Goal: Task Accomplishment & Management: Use online tool/utility

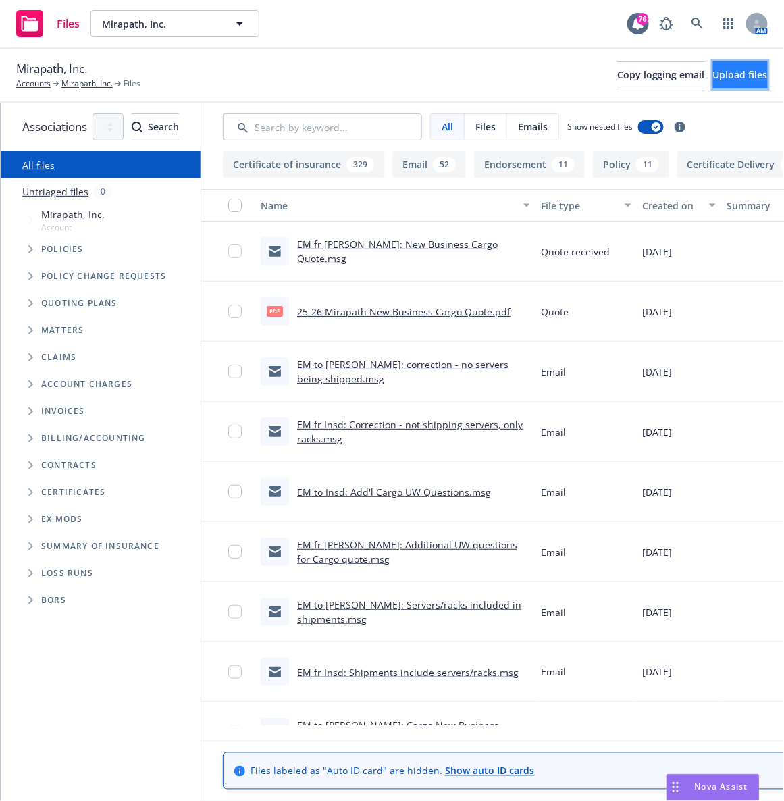
click at [713, 67] on button "Upload files" at bounding box center [740, 74] width 55 height 27
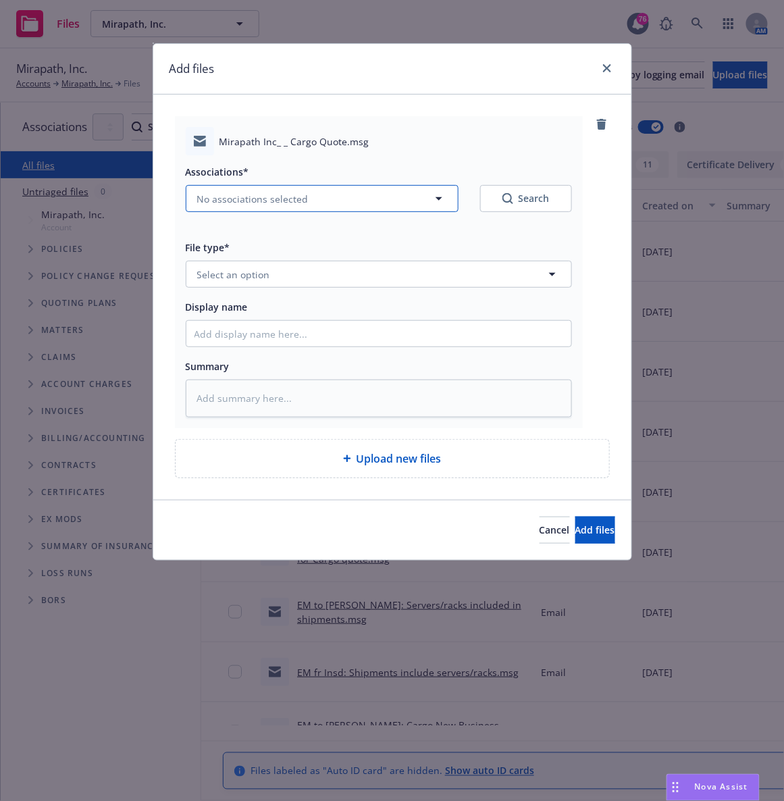
click at [274, 208] on button "No associations selected" at bounding box center [322, 198] width 273 height 27
type textarea "x"
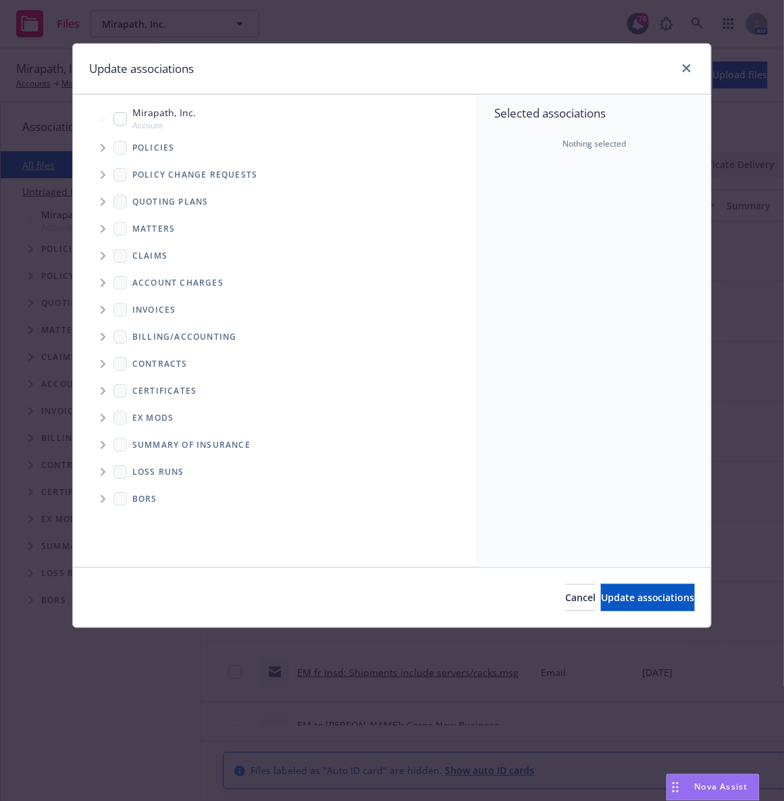
click at [120, 119] on input "Tree Example" at bounding box center [120, 119] width 14 height 14
checkbox input "true"
click at [601, 602] on span "Update associations" at bounding box center [648, 597] width 94 height 13
type textarea "x"
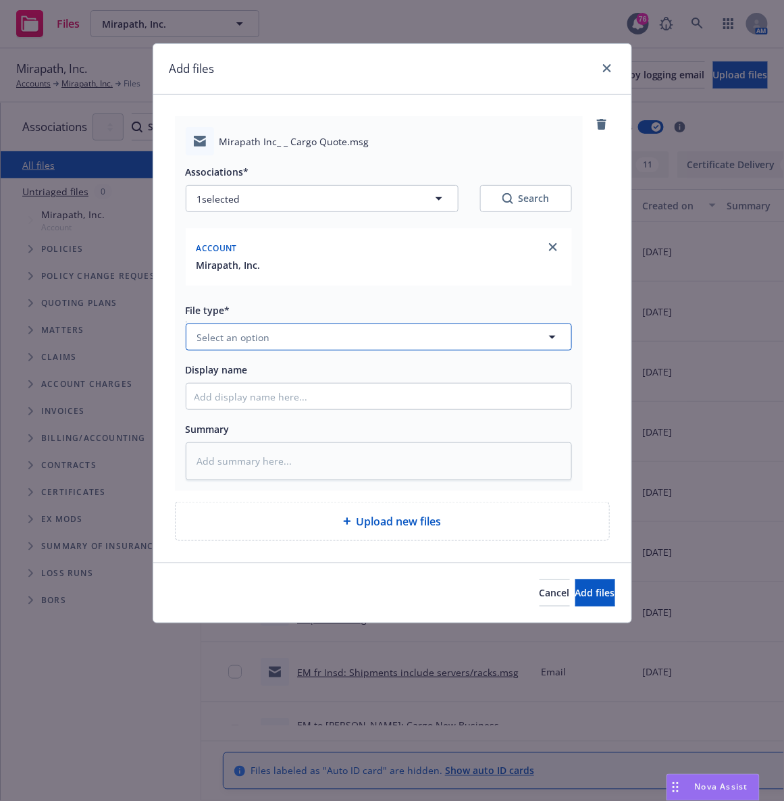
click at [257, 342] on span "Select an option" at bounding box center [233, 337] width 73 height 14
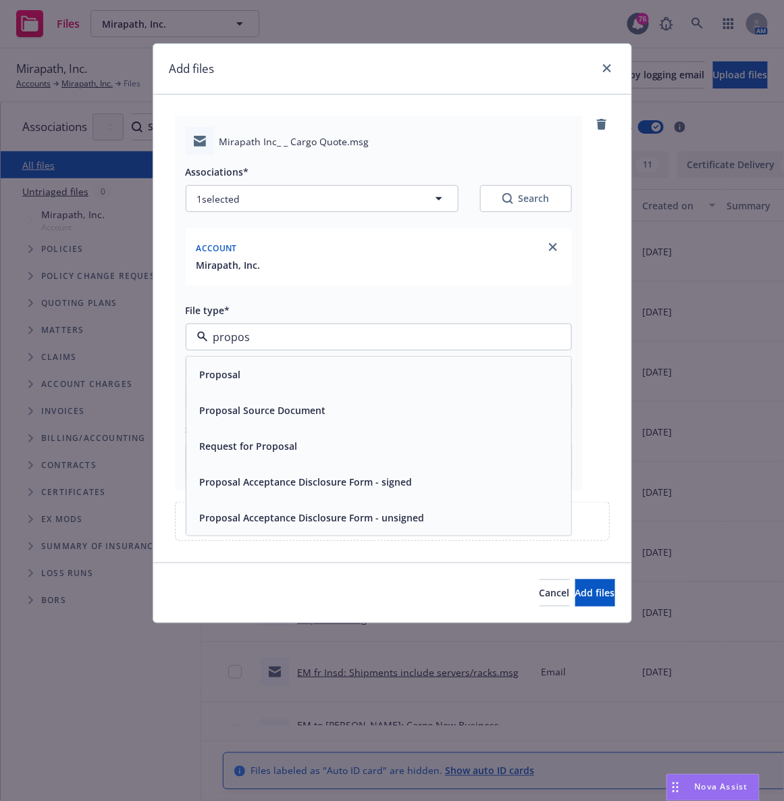
type input "proposa"
click at [246, 384] on div "Proposal" at bounding box center [378, 375] width 369 height 20
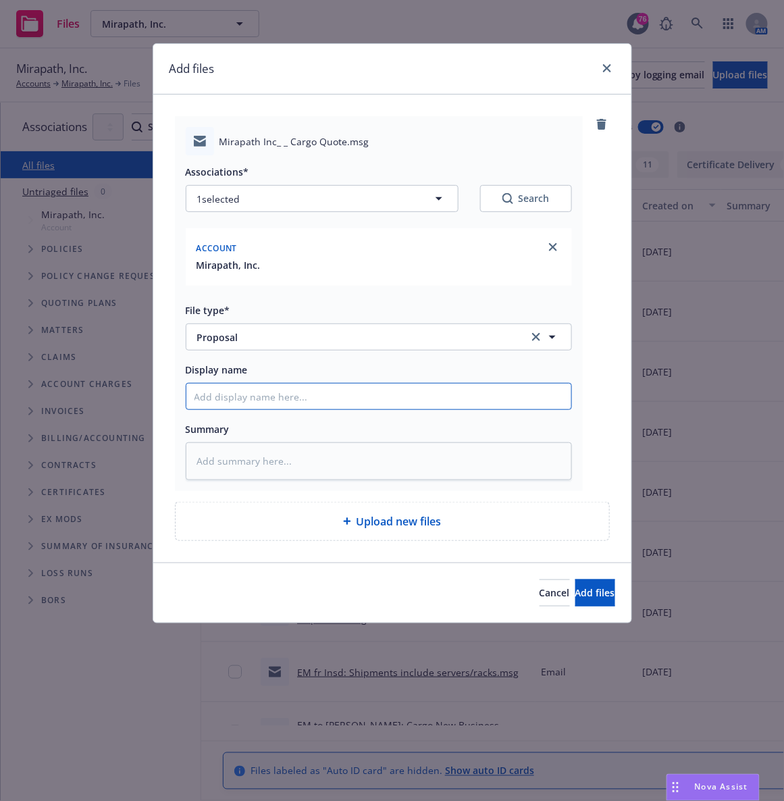
click at [230, 402] on input "Display name" at bounding box center [378, 396] width 385 height 26
type textarea "x"
type input "E"
type textarea "x"
type input "EM"
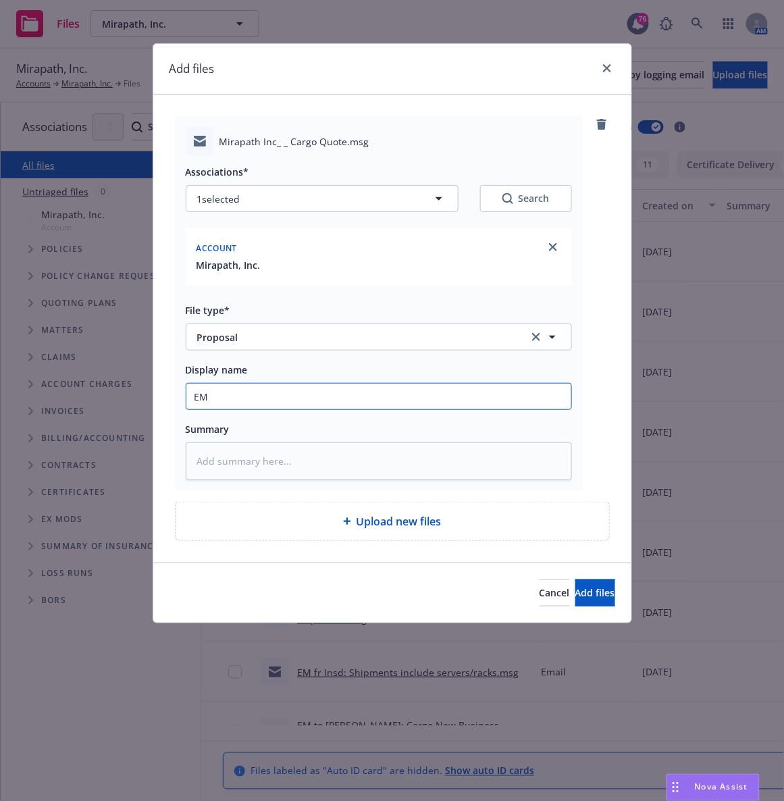
type textarea "x"
type input "EM"
type textarea "x"
type input "EM t"
type textarea "x"
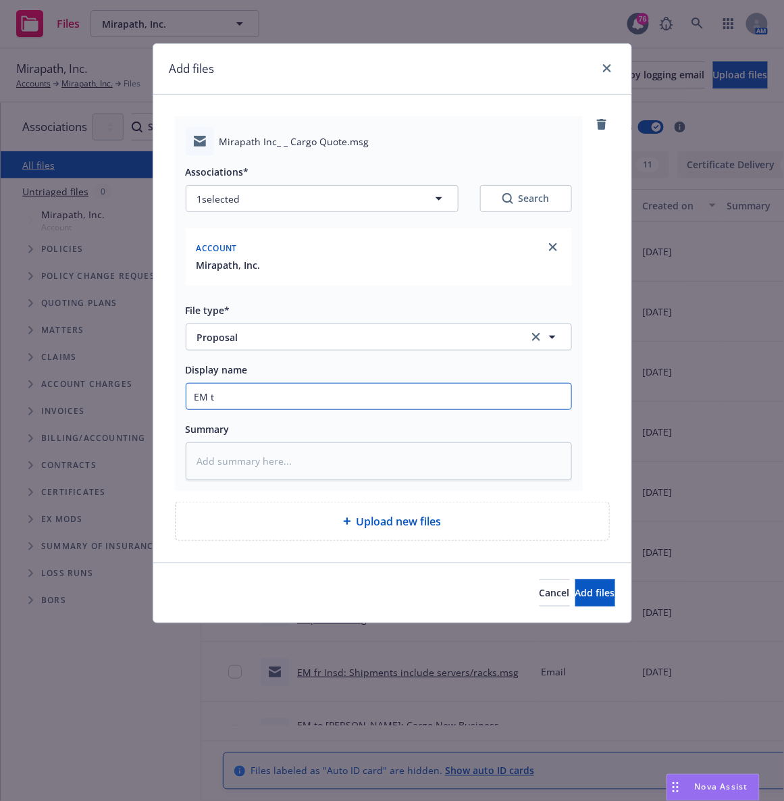
type input "EM to"
type textarea "x"
type input "EM to"
type textarea "x"
type input "EM to I"
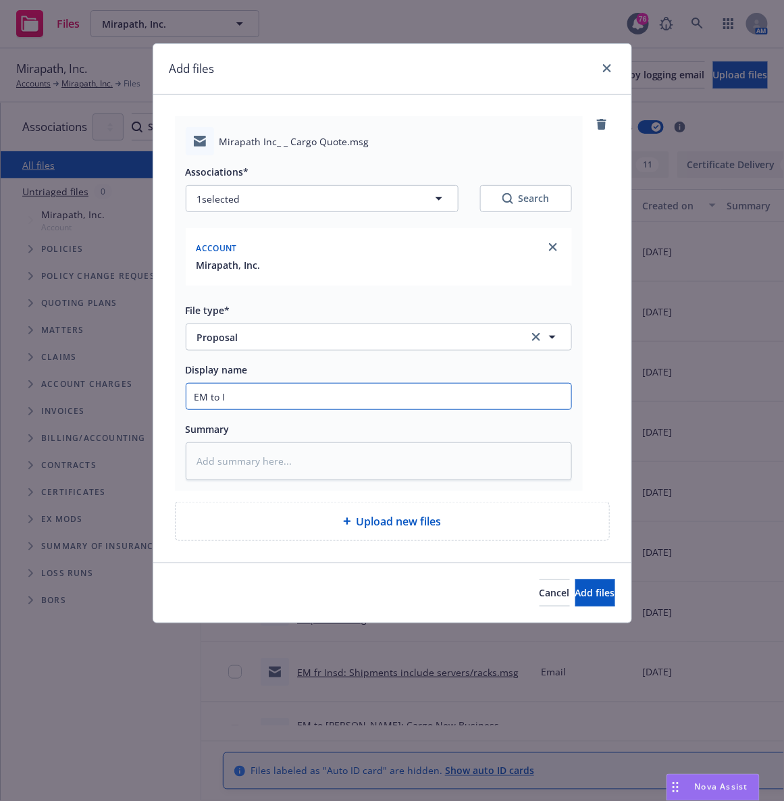
type textarea "x"
type input "EM to In"
type textarea "x"
type input "EM to Ins"
type textarea "x"
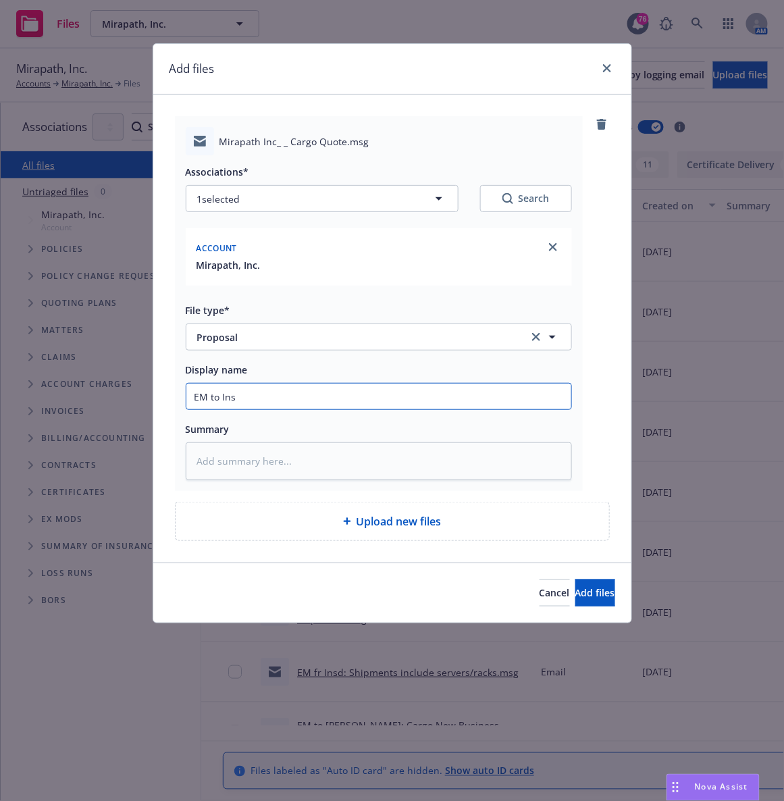
type input "EM to [GEOGRAPHIC_DATA]"
type textarea "x"
type input "EM to Insd:"
type textarea "x"
type input "EM to Insd:"
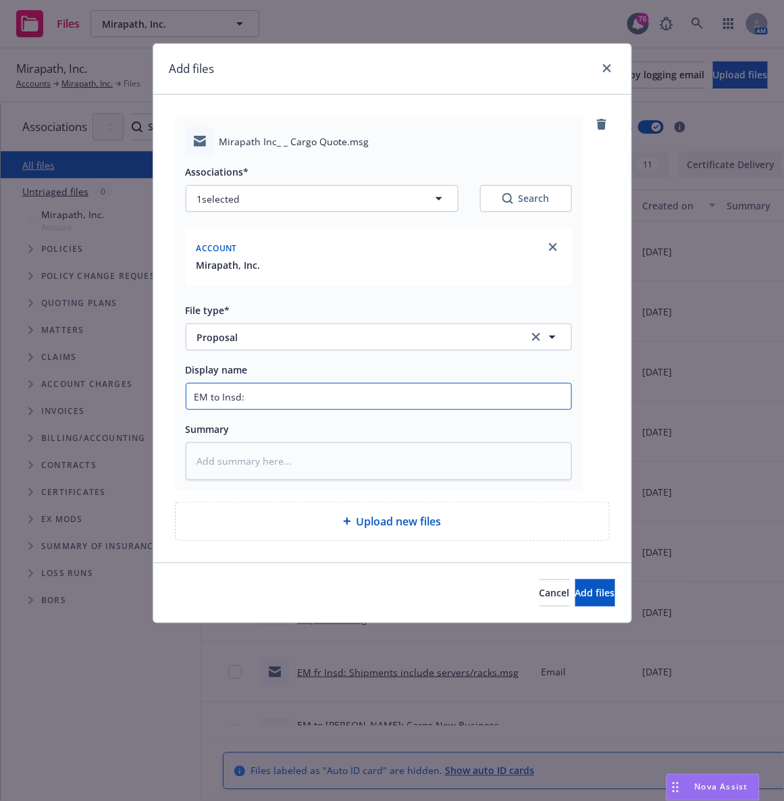
type textarea "x"
type input "EM to Insd: N"
type textarea "x"
type input "EM to Insd: Ne"
type textarea "x"
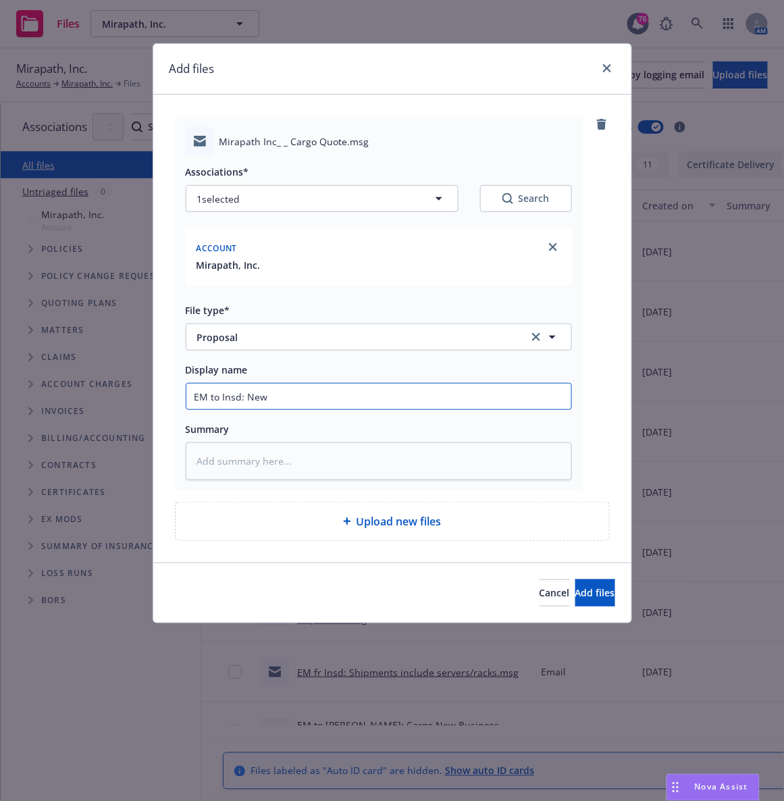
type input "EM to Insd: New"
type textarea "x"
type input "EM to Insd: New B"
type textarea "x"
type input "EM to Insd: New Bu"
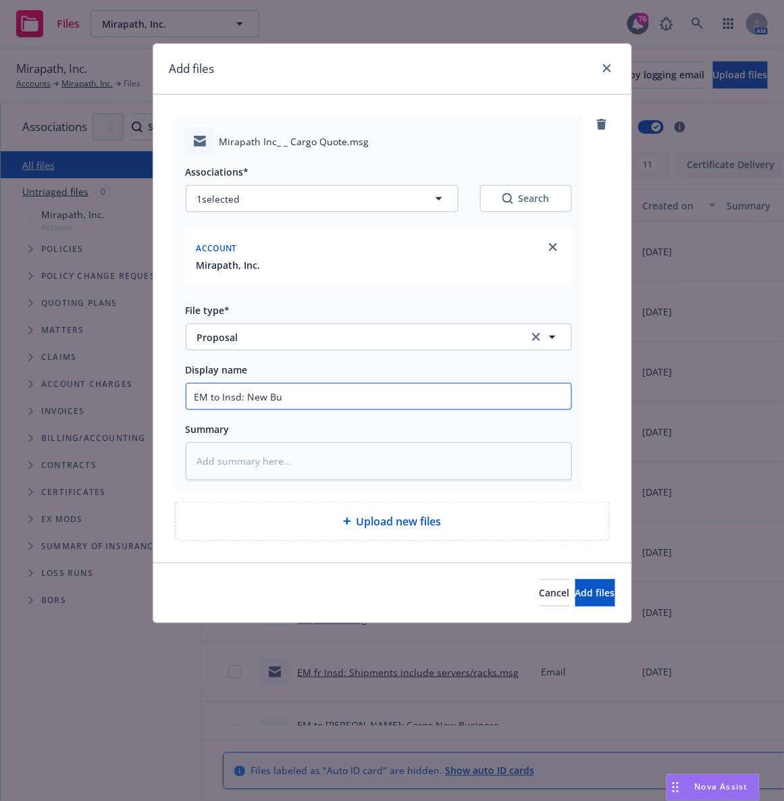
type textarea "x"
type input "EM to Insd: New Busi"
type textarea "x"
type input "EM to Insd: New Busin"
type textarea "x"
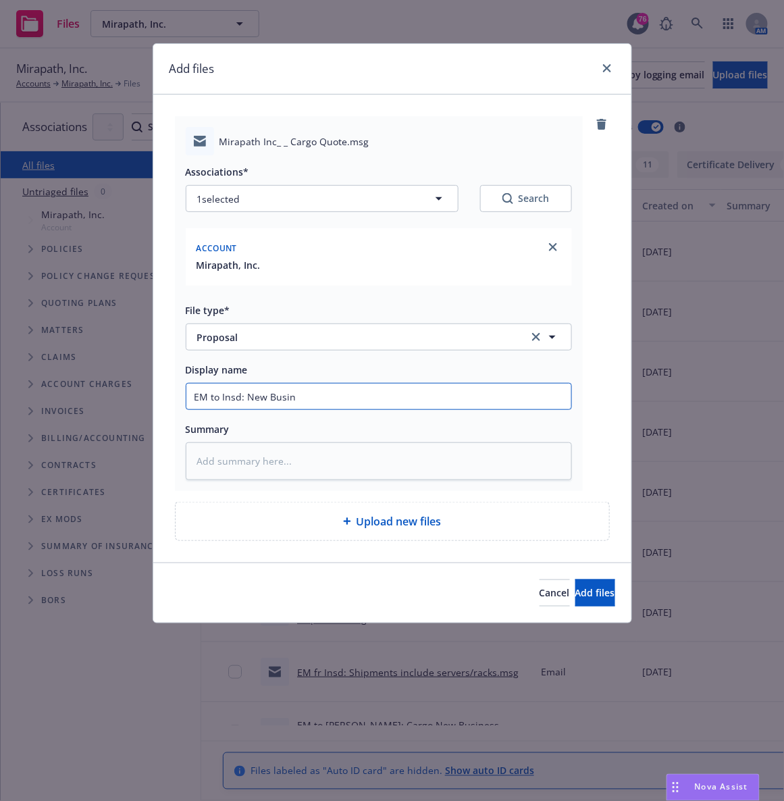
type input "EM to Insd: New Busine"
type textarea "x"
type input "EM to Insd: New Busines"
type textarea "x"
type input "EM to Insd: New Business"
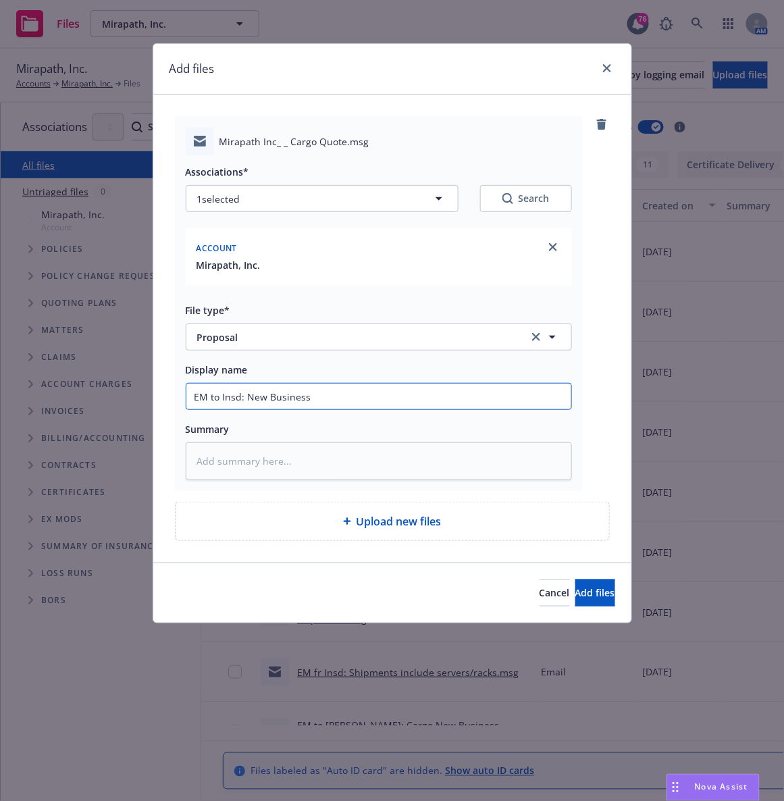
type textarea "x"
type input "EM to Insd: New Business"
type textarea "x"
type input "EM to Insd: New Business C"
type textarea "x"
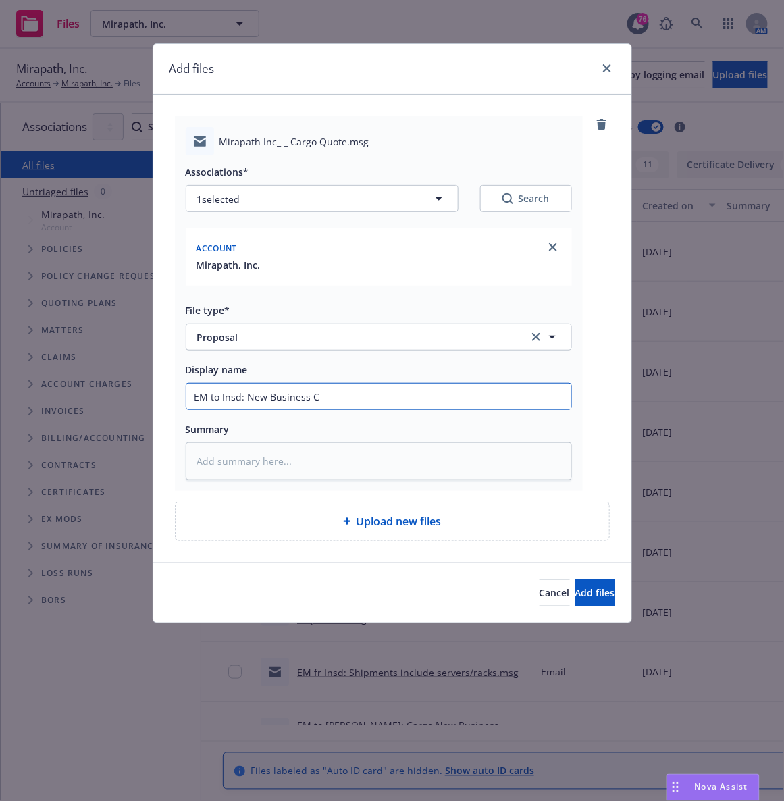
type input "EM to Insd: New Business Ca"
type textarea "x"
type input "EM to Insd: New Business Car"
type textarea "x"
type input "EM to Insd: New Business Carg"
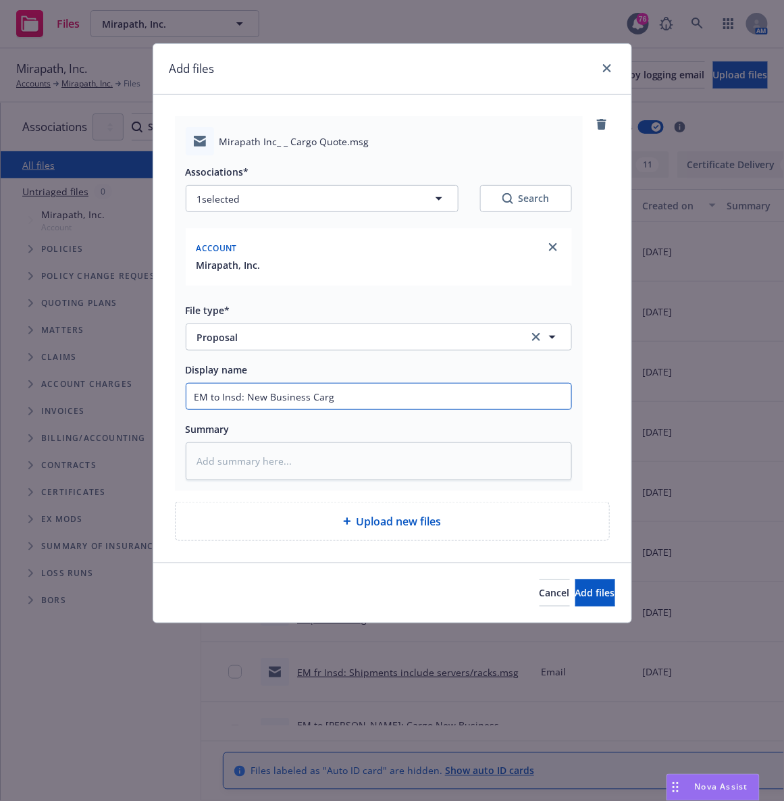
type textarea "x"
type input "EM to Insd: New Business Cargo"
type textarea "x"
type input "EM to Insd: New Business Cargo"
type textarea "x"
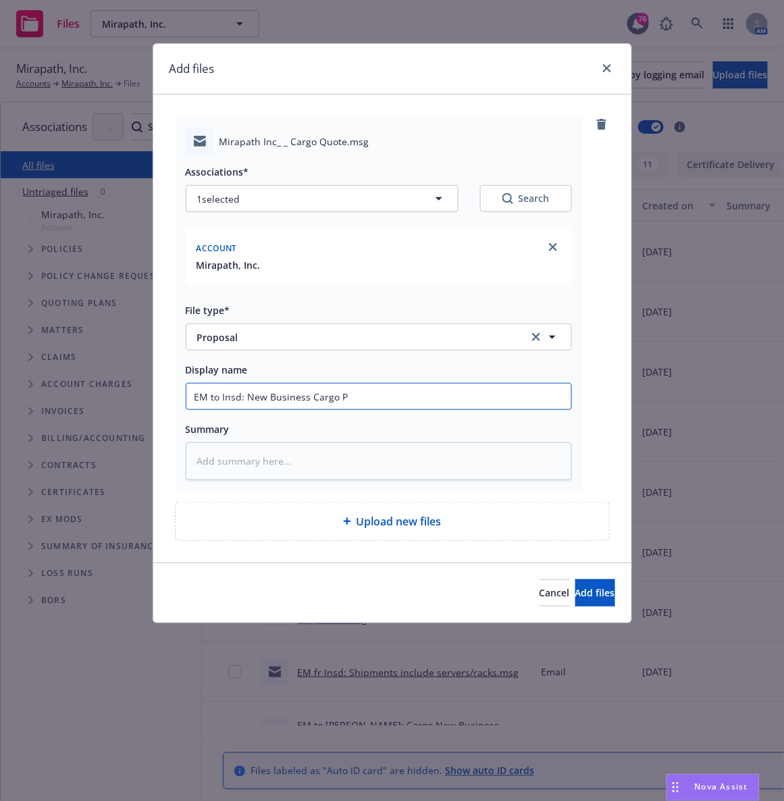
type input "EM to Insd: New Business Cargo Pr"
type textarea "x"
type input "EM to Insd: New Business Cargo Pro"
type textarea "x"
type input "EM to Insd: New Business Cargo Prop"
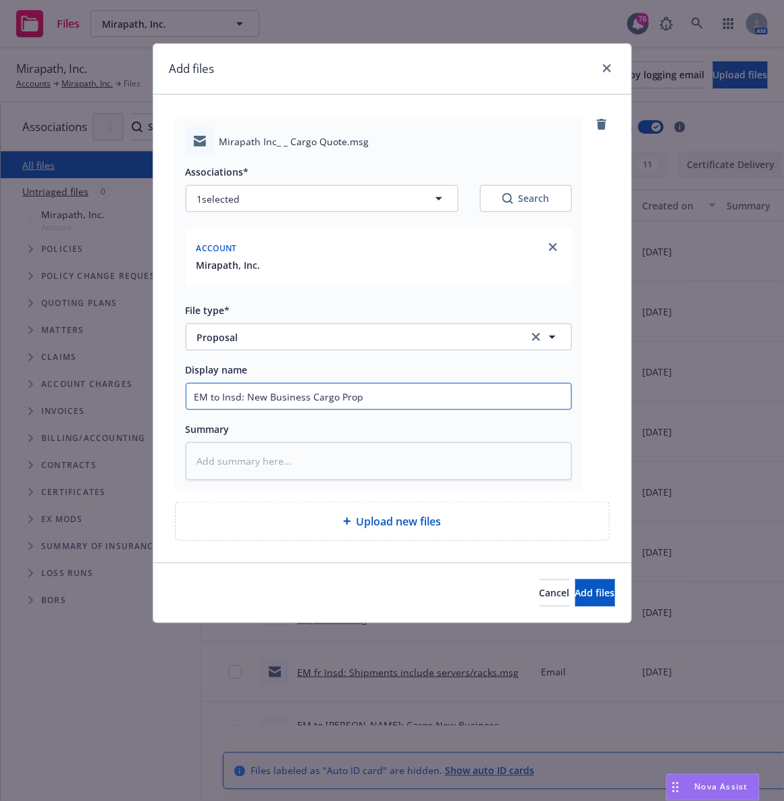
type textarea "x"
type input "EM to Insd: New Business Cargo Propo"
type textarea "x"
type input "EM to Insd: New Business Cargo Propos"
type textarea "x"
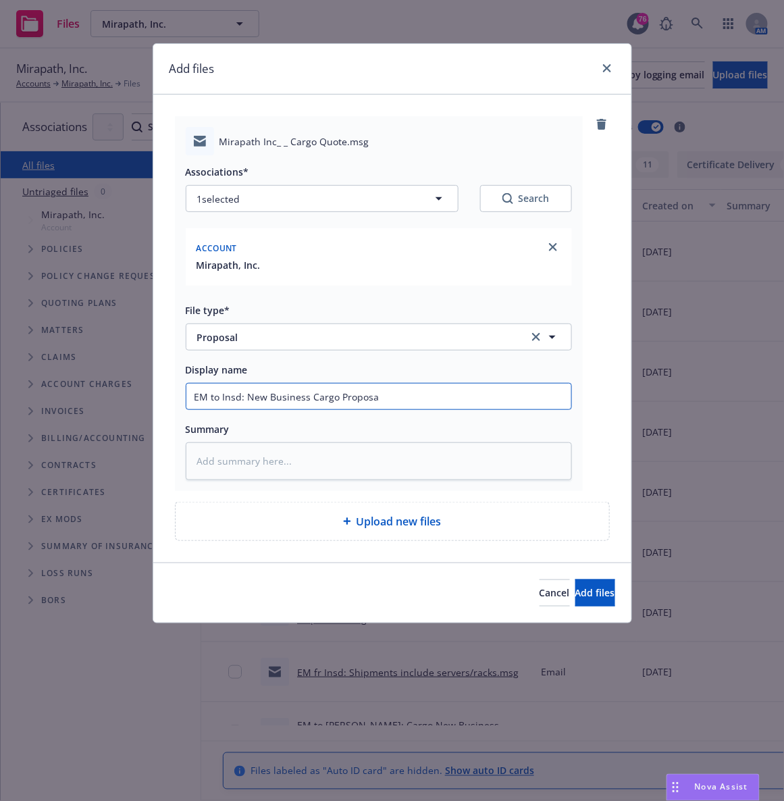
type input "EM to Insd: New Business Cargo Proposal"
type textarea "x"
type input "EM to Insd: New Business Cargo Proposal"
click at [581, 598] on span "Add files" at bounding box center [595, 592] width 40 height 13
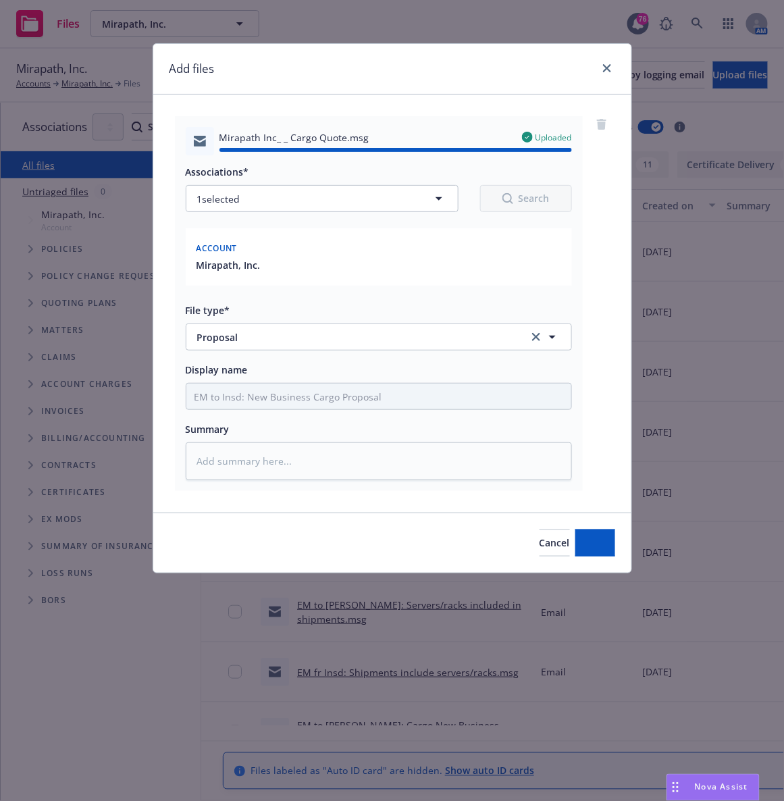
type textarea "x"
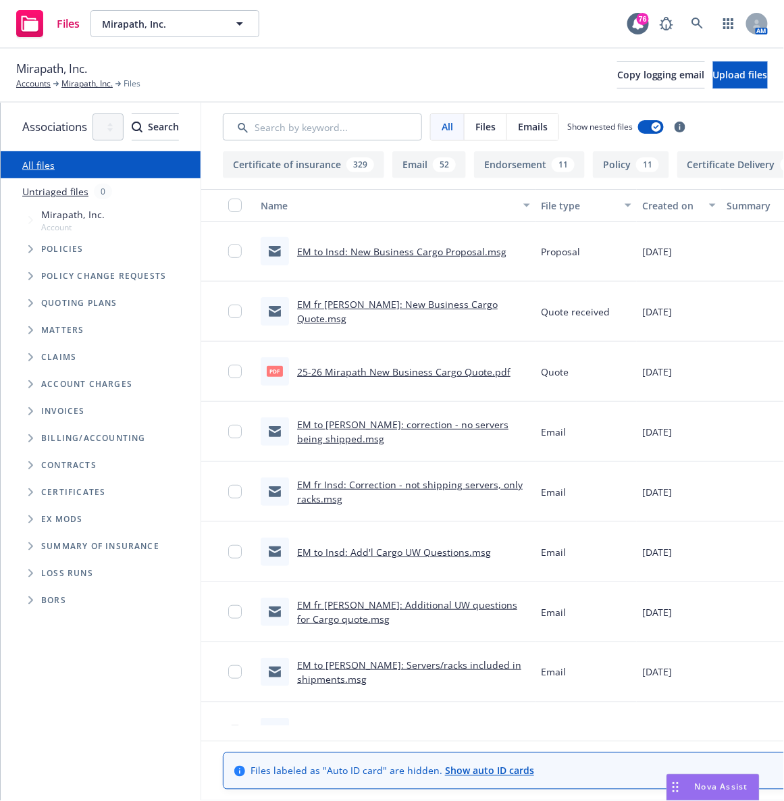
click at [314, 12] on div "Files Mirapath, Inc. Mirapath, Inc. 76 AM" at bounding box center [392, 24] width 784 height 49
